Goal: Information Seeking & Learning: Understand process/instructions

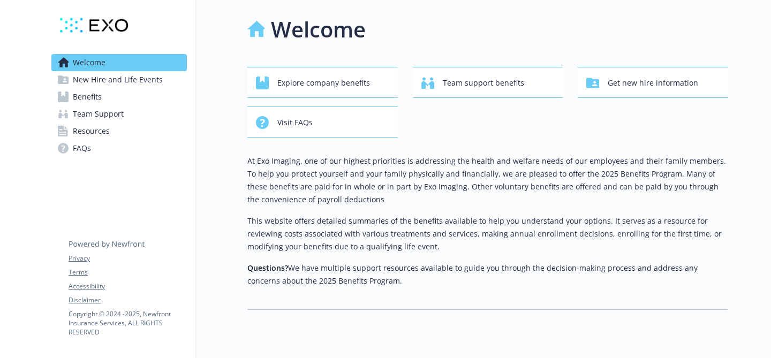
click at [106, 80] on span "New Hire and Life Events" at bounding box center [118, 79] width 90 height 17
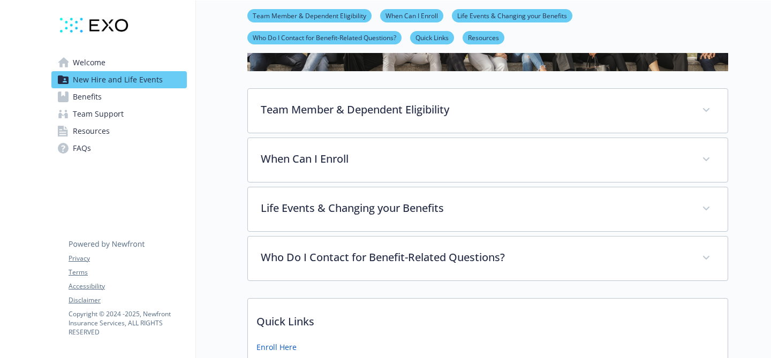
scroll to position [147, 0]
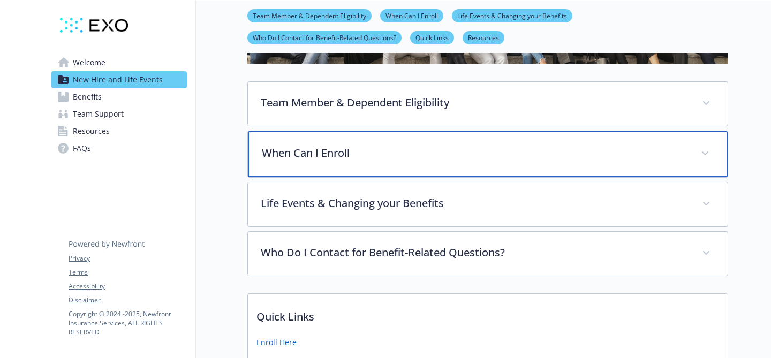
click at [306, 132] on div "When Can I Enroll" at bounding box center [488, 154] width 480 height 46
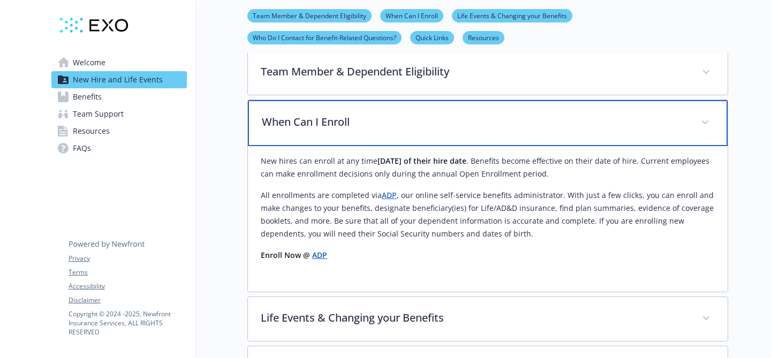
scroll to position [182, 0]
